Goal: Task Accomplishment & Management: Complete application form

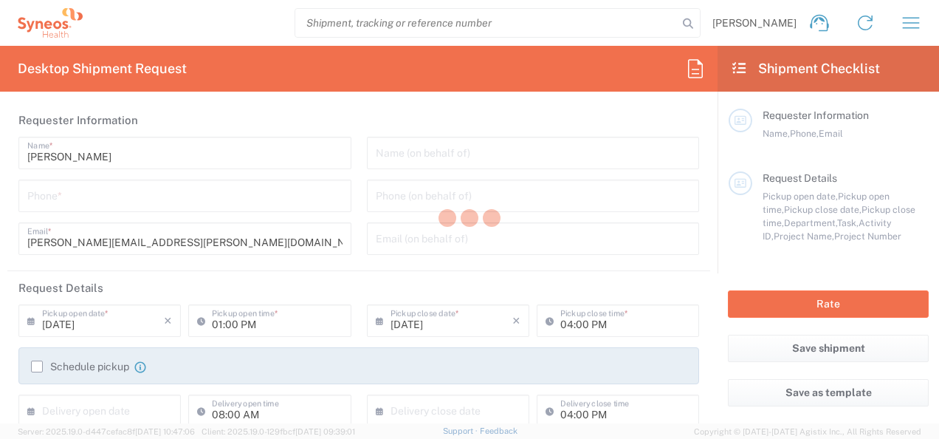
type input "Department"
type input "[US_STATE]"
type input "[GEOGRAPHIC_DATA]"
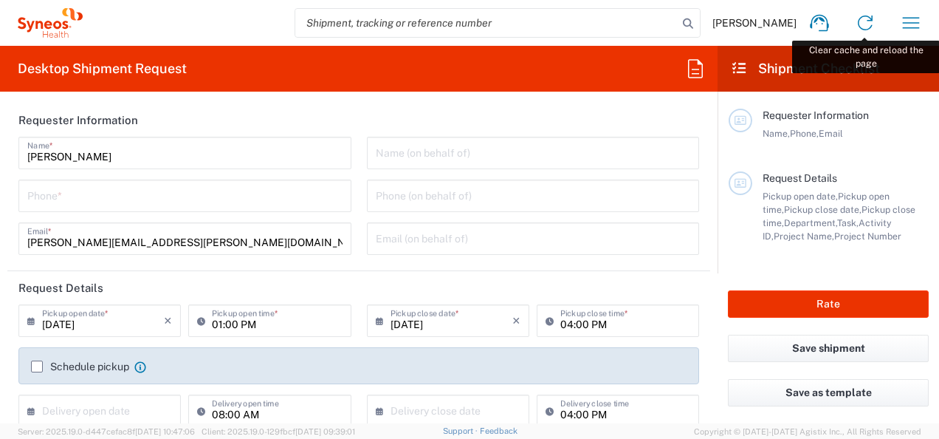
type input "Syneos Health, LLC-[GEOGRAPHIC_DATA] [GEOGRAPHIC_DATA] [GEOGRAPHIC_DATA]"
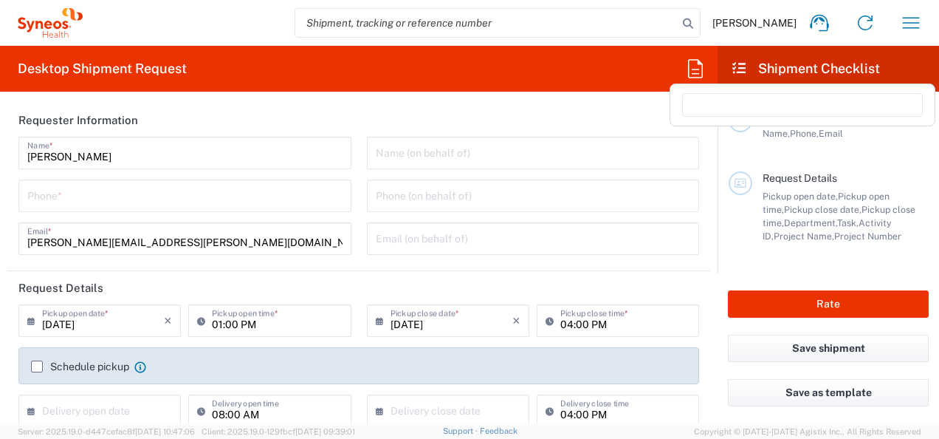
click at [691, 68] on icon at bounding box center [696, 69] width 24 height 24
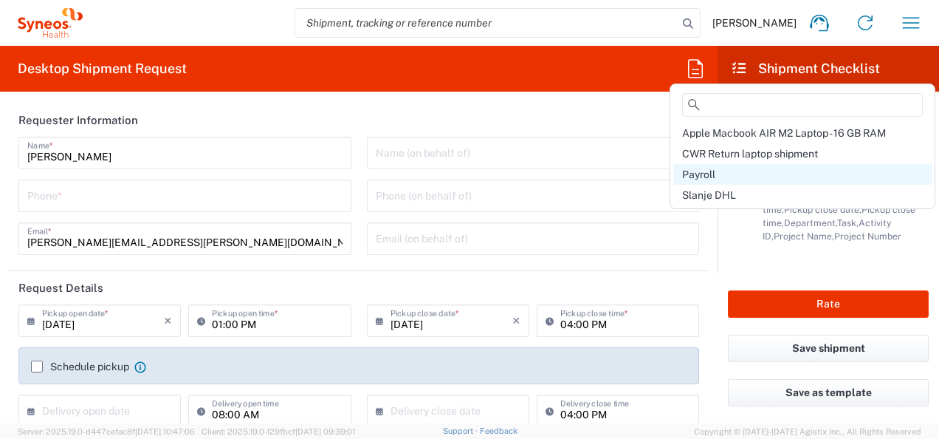
click at [706, 177] on span "Payroll" at bounding box center [698, 174] width 33 height 12
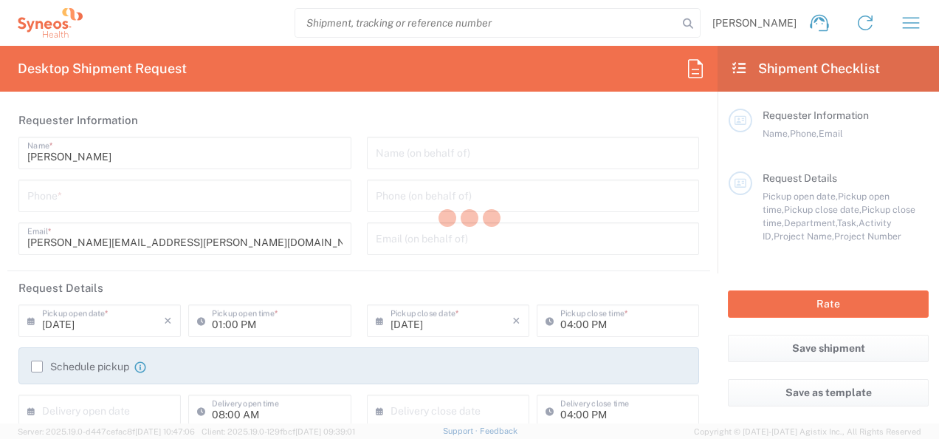
type input "9739037882"
type input "Project"
type input "8115 DEPARTMENTAL EXPENSE"
type input "SYNEOS HEALTH"
type input "[STREET_ADDRESS]"
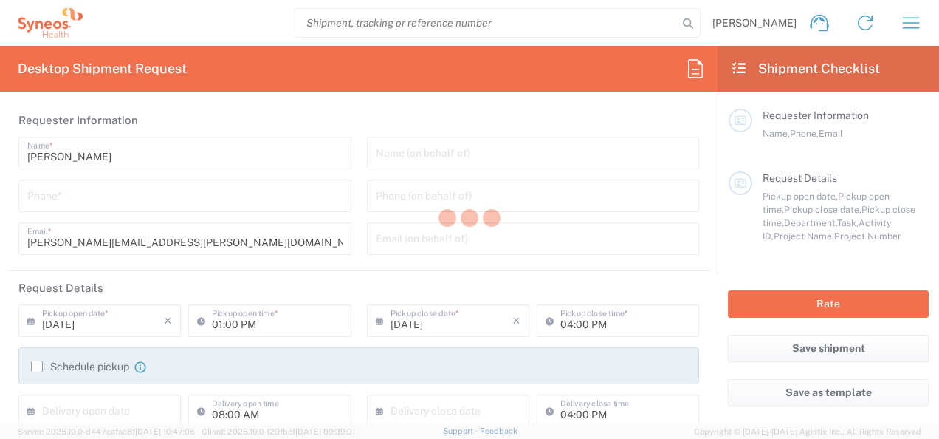
type input "BRIDGEWATER"
type input "[US_STATE]"
type input "08807"
type input "[PERSON_NAME]"
type input "9739037882"
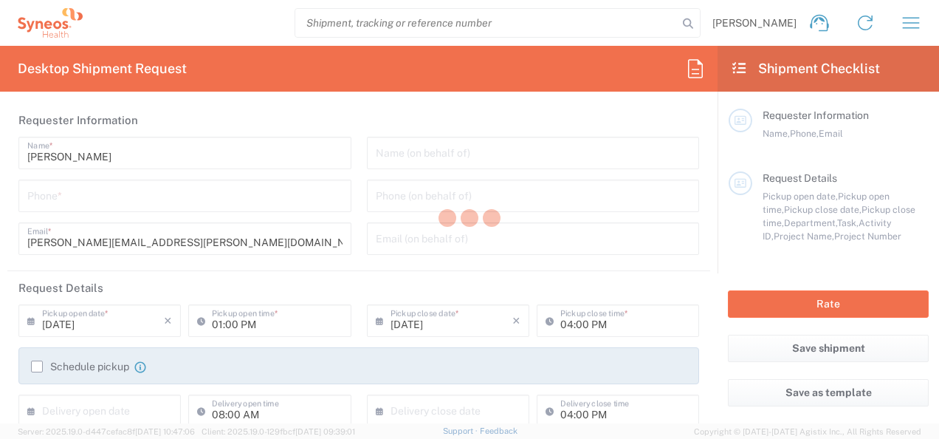
type input "[PERSON_NAME]"
type input "1008 Salt Creek Trail"
type input "[GEOGRAPHIC_DATA]"
type input "76131"
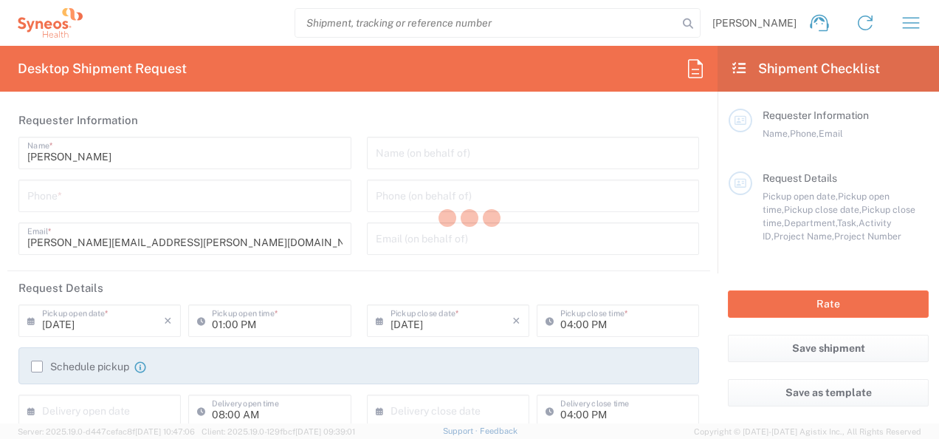
type input "[PERSON_NAME]"
type input "1111111111"
type input "Sender/Shipper"
type textarea "[PERSON_NAME][EMAIL_ADDRESS][PERSON_NAME][DOMAIN_NAME]"
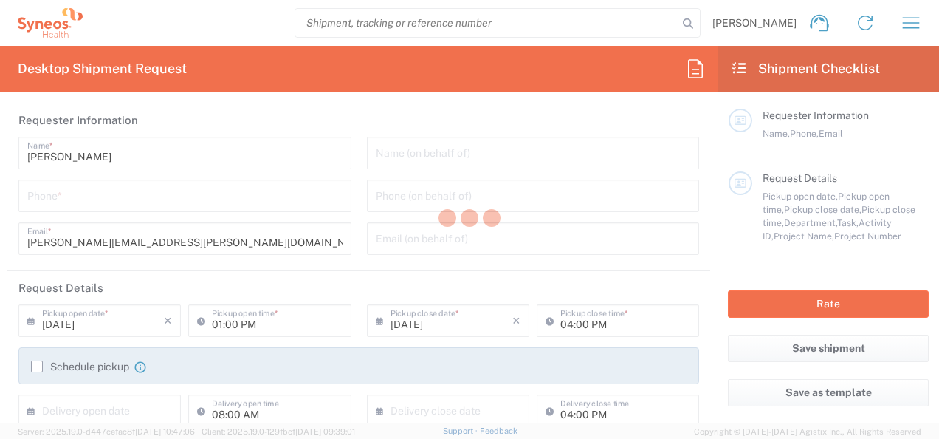
type input "12:00 PM"
type input "05:00 PM"
type input "[US_STATE]"
type input "8511"
type input "8511 DEPARTMENTAL EXPENSE"
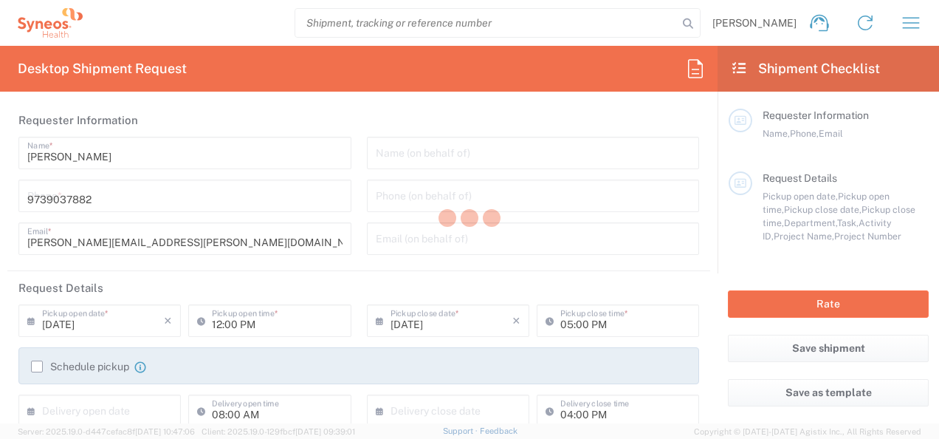
type input "8511 DEPARTMENTAL EXPENSE"
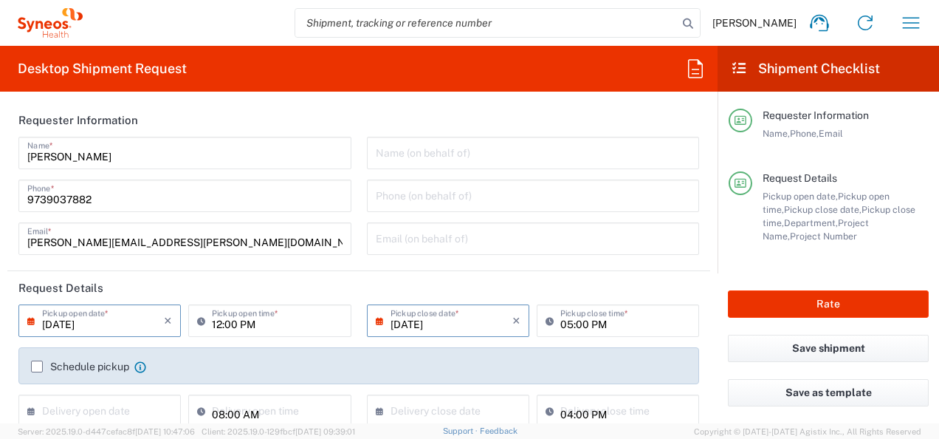
type input "Your Packaging"
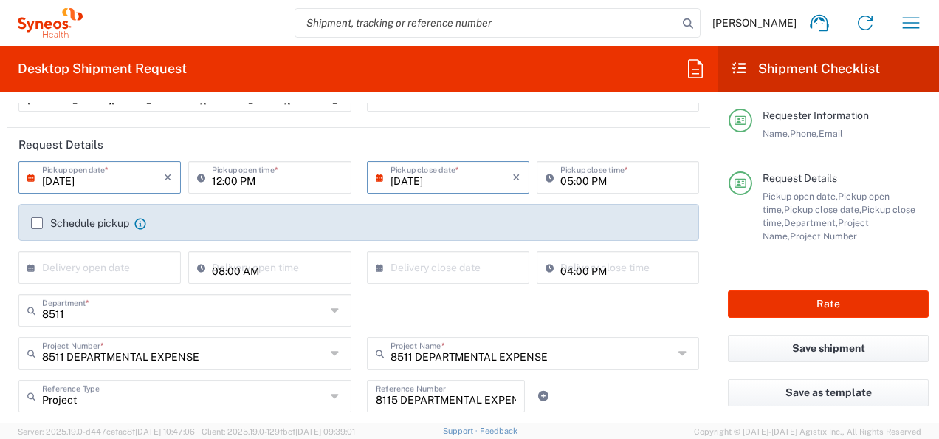
scroll to position [155, 0]
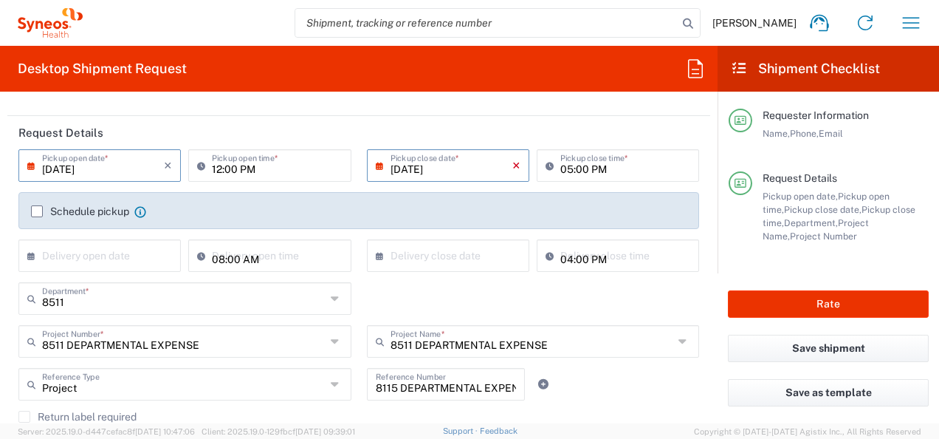
click at [512, 168] on icon "×" at bounding box center [516, 166] width 8 height 24
click at [69, 163] on input "text" at bounding box center [103, 164] width 122 height 26
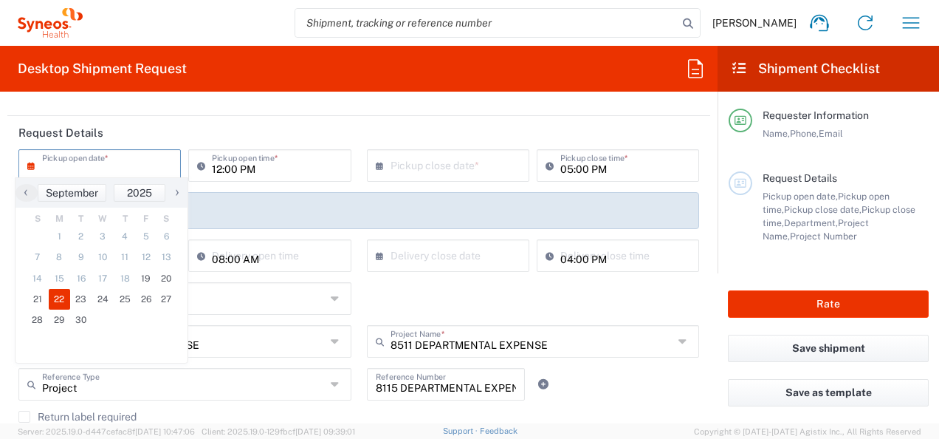
click at [66, 297] on span "22" at bounding box center [60, 299] width 22 height 21
type input "[DATE]"
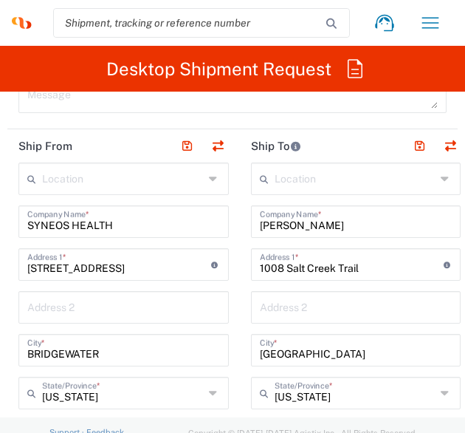
scroll to position [1088, 0]
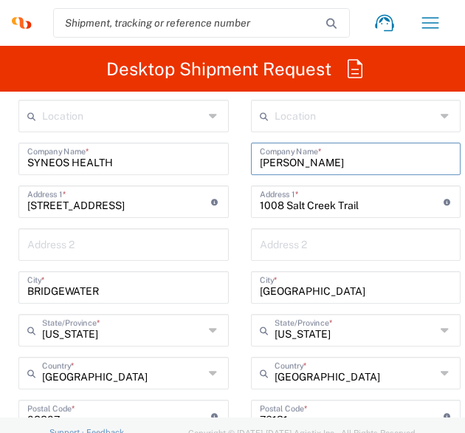
drag, startPoint x: 352, startPoint y: 163, endPoint x: 213, endPoint y: 170, distance: 139.7
click at [213, 170] on div "Ship From Location [PERSON_NAME] LLC-[GEOGRAPHIC_DATA] [GEOGRAPHIC_DATA] [GEOGR…" at bounding box center [232, 395] width 450 height 659
type input "[PERSON_NAME] [PERSON_NAME]"
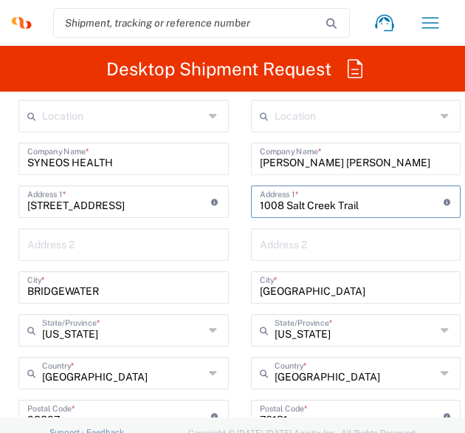
type input "1"
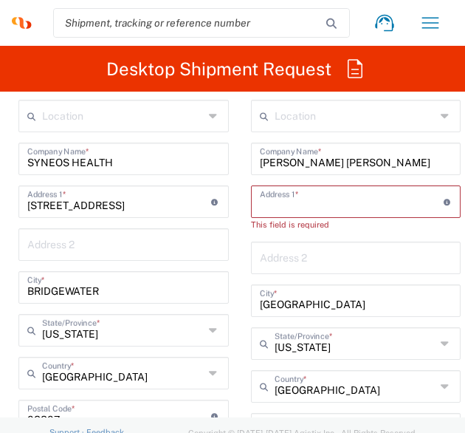
click at [283, 209] on input "text" at bounding box center [352, 201] width 184 height 26
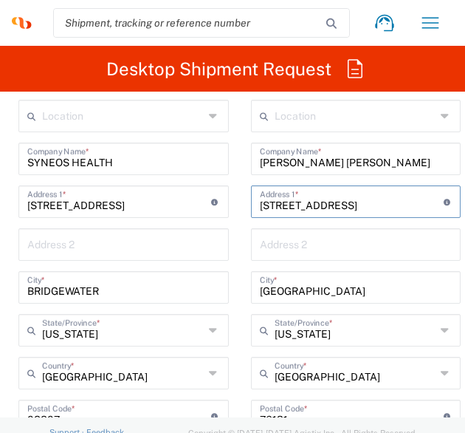
type input "[STREET_ADDRESS]"
click at [295, 237] on input "text" at bounding box center [356, 243] width 193 height 26
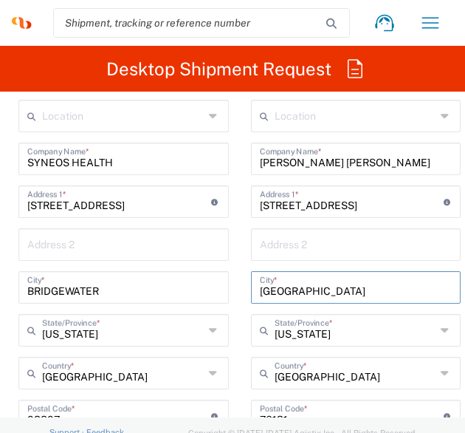
drag, startPoint x: 315, startPoint y: 289, endPoint x: 221, endPoint y: 291, distance: 93.0
click at [221, 291] on div "Ship From Location [PERSON_NAME] LLC-[GEOGRAPHIC_DATA] [GEOGRAPHIC_DATA] [GEOGR…" at bounding box center [232, 395] width 450 height 659
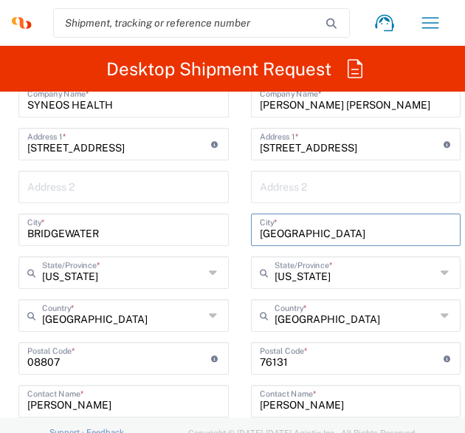
scroll to position [1145, 0]
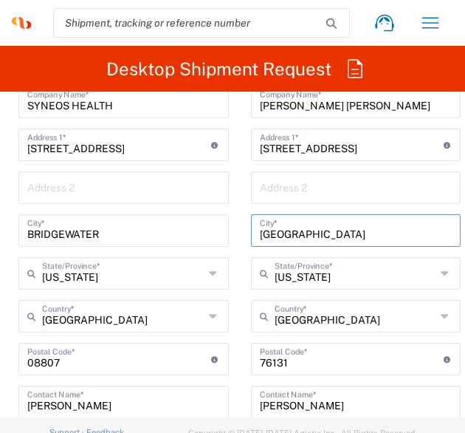
type input "[GEOGRAPHIC_DATA]"
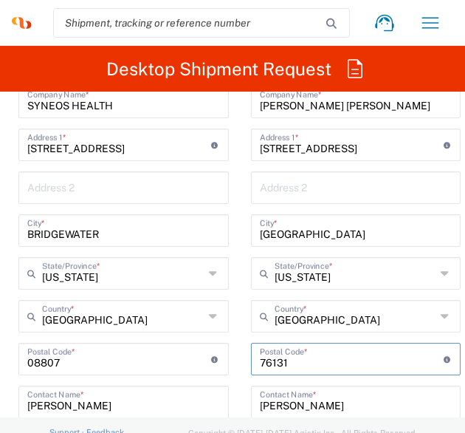
drag, startPoint x: 289, startPoint y: 358, endPoint x: 226, endPoint y: 356, distance: 62.8
click at [226, 356] on div "Ship From Location [PERSON_NAME] LLC-[GEOGRAPHIC_DATA] [GEOGRAPHIC_DATA] [GEOGR…" at bounding box center [232, 339] width 450 height 659
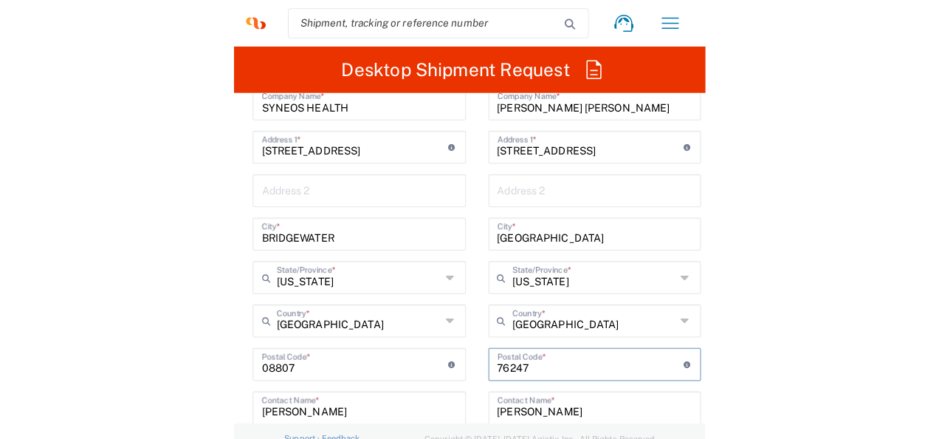
scroll to position [1226, 0]
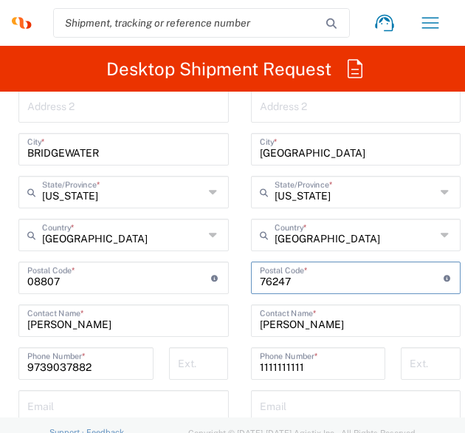
type input "76247"
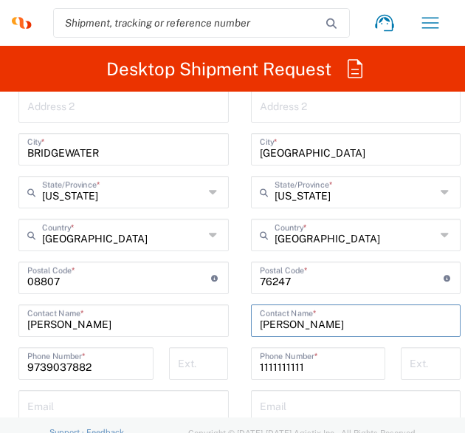
drag, startPoint x: 365, startPoint y: 311, endPoint x: 202, endPoint y: 312, distance: 162.4
click at [202, 312] on div "Ship From Location [PERSON_NAME] LLC-[GEOGRAPHIC_DATA] [GEOGRAPHIC_DATA] [GEOGR…" at bounding box center [232, 257] width 450 height 659
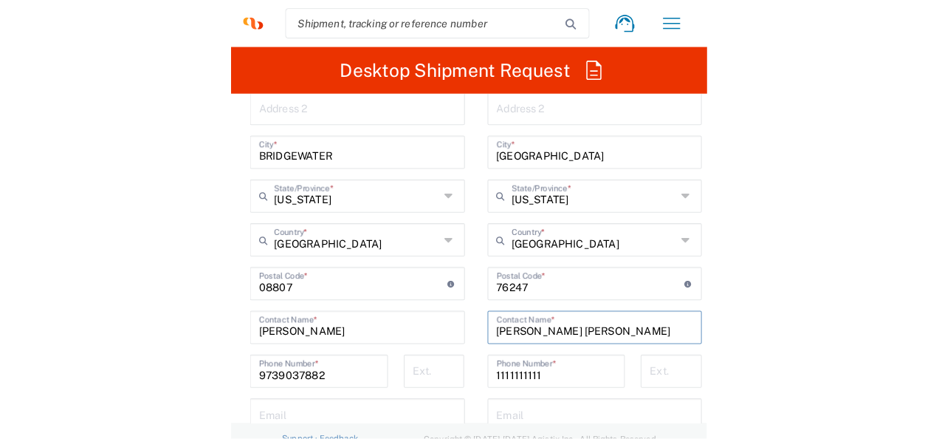
scroll to position [0, 0]
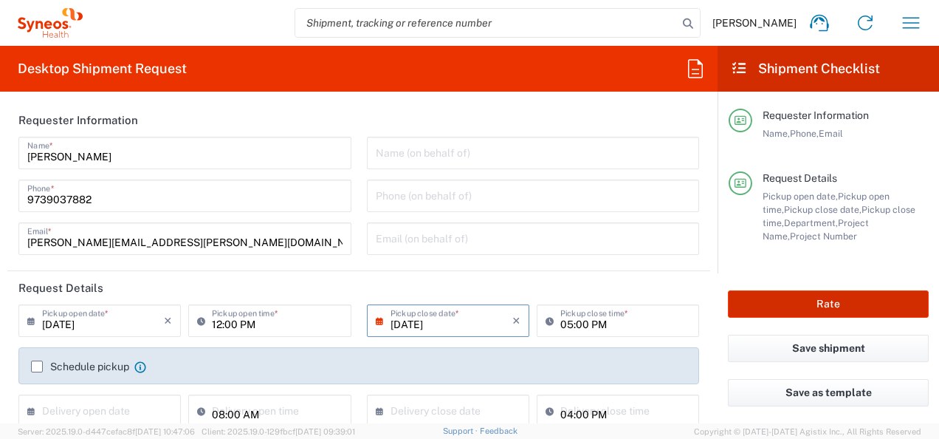
type input "[PERSON_NAME] [PERSON_NAME]"
click at [778, 308] on button "Rate" at bounding box center [828, 303] width 201 height 27
type input "8511"
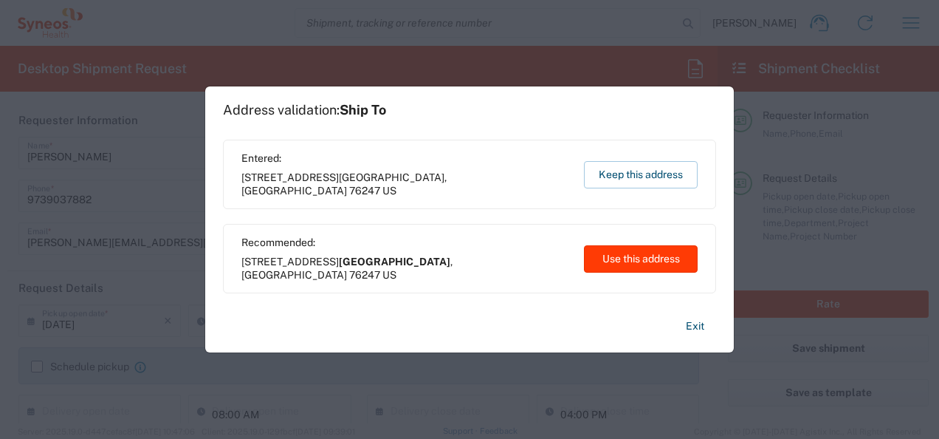
click at [661, 258] on button "Use this address" at bounding box center [641, 258] width 114 height 27
type input "[GEOGRAPHIC_DATA]"
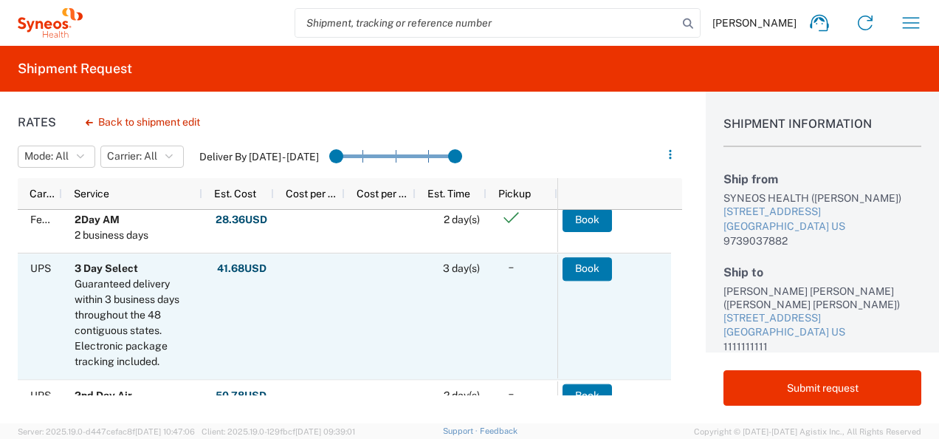
scroll to position [666, 0]
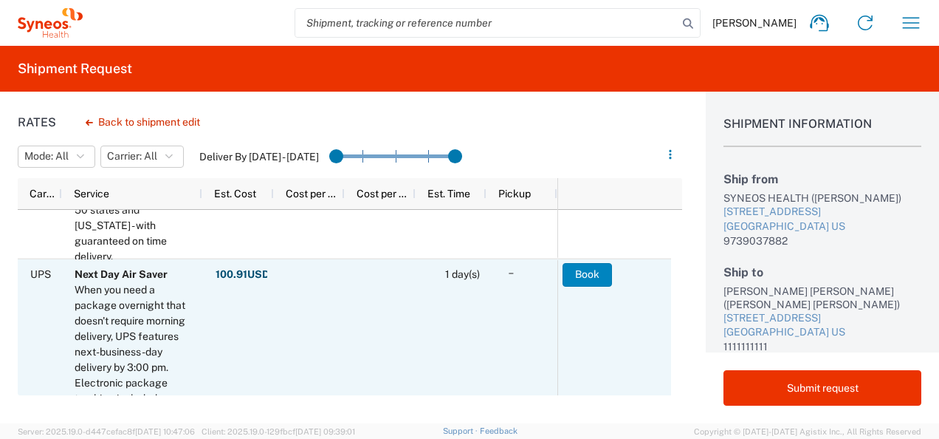
click at [580, 272] on button "Book" at bounding box center [587, 275] width 49 height 24
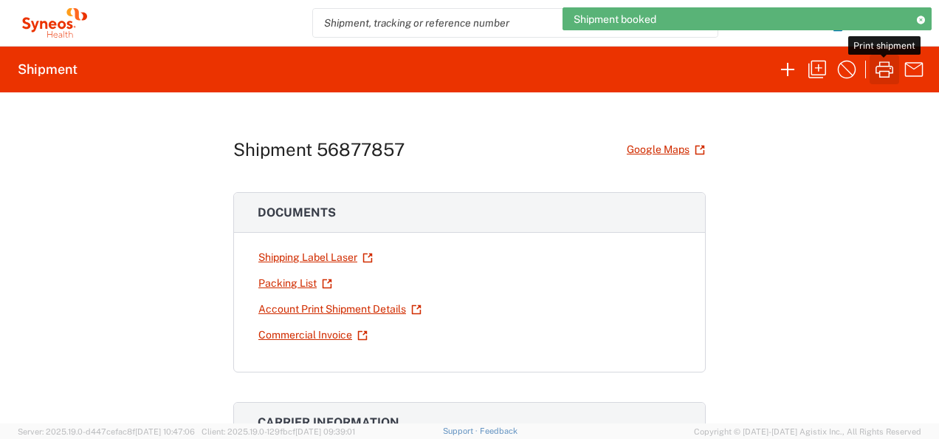
click at [878, 70] on icon "button" at bounding box center [885, 70] width 24 height 24
